Goal: Task Accomplishment & Management: Complete application form

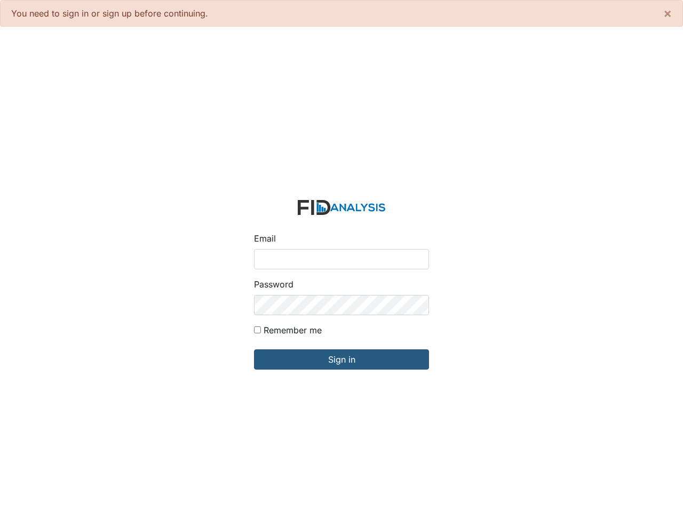
click at [341, 256] on input "Email" at bounding box center [341, 259] width 175 height 20
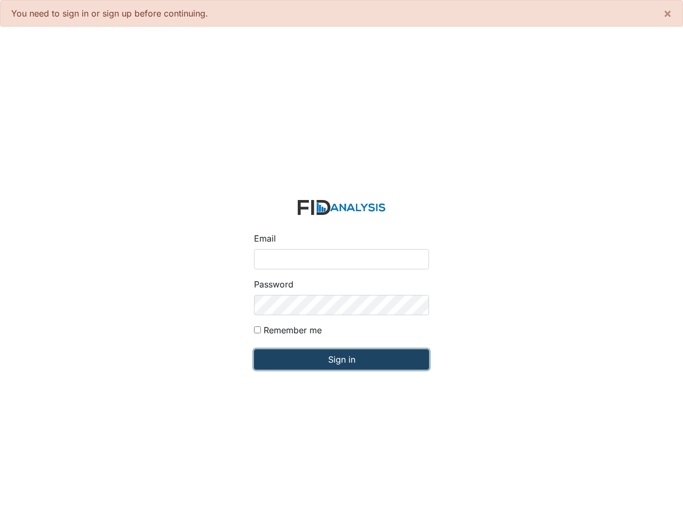
click at [341, 360] on input "Sign in" at bounding box center [341, 359] width 175 height 20
